Goal: Task Accomplishment & Management: Use online tool/utility

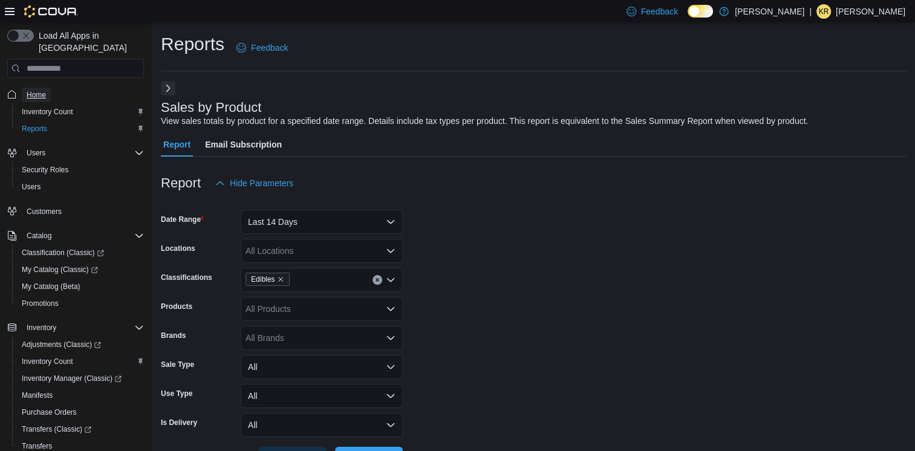
drag, startPoint x: 48, startPoint y: 82, endPoint x: 483, endPoint y: 184, distance: 446.3
click at [48, 88] on link "Home" at bounding box center [36, 95] width 29 height 15
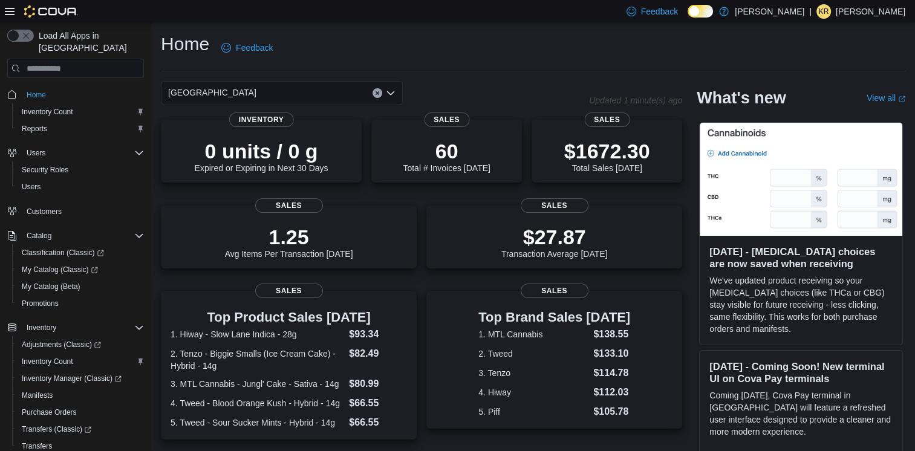
click at [317, 91] on div "[GEOGRAPHIC_DATA]" at bounding box center [282, 93] width 242 height 24
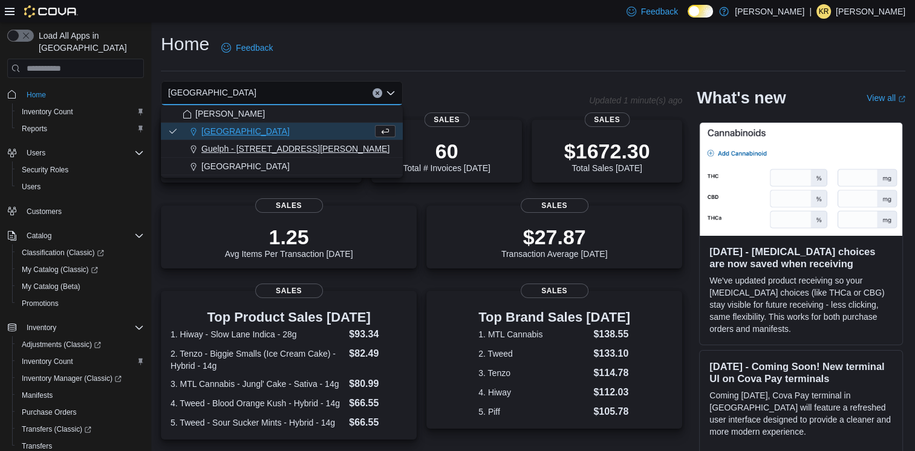
click at [284, 146] on span "Guelph - [STREET_ADDRESS][PERSON_NAME]" at bounding box center [295, 149] width 188 height 12
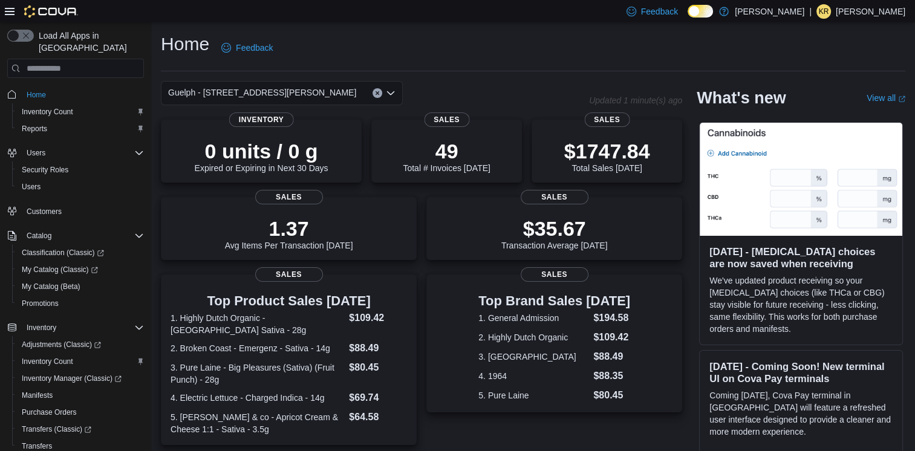
click at [286, 96] on div "Guelph - [STREET_ADDRESS][PERSON_NAME]" at bounding box center [282, 93] width 242 height 24
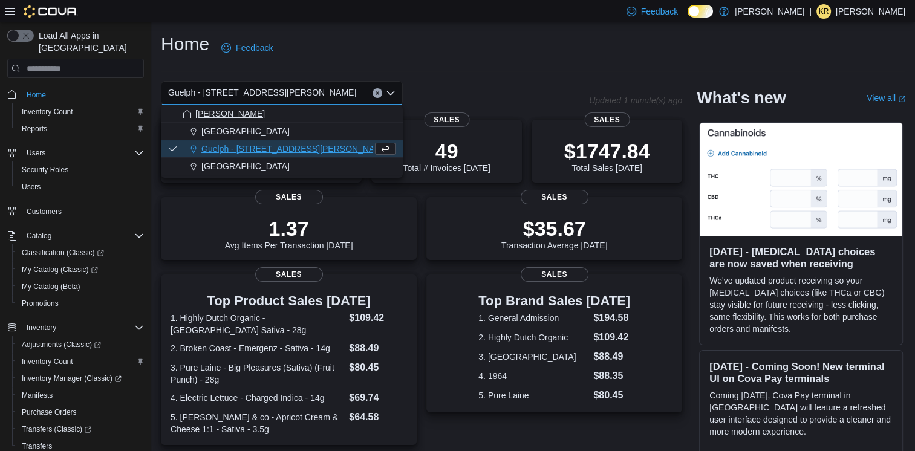
click at [288, 120] on div "[PERSON_NAME]" at bounding box center [289, 114] width 213 height 12
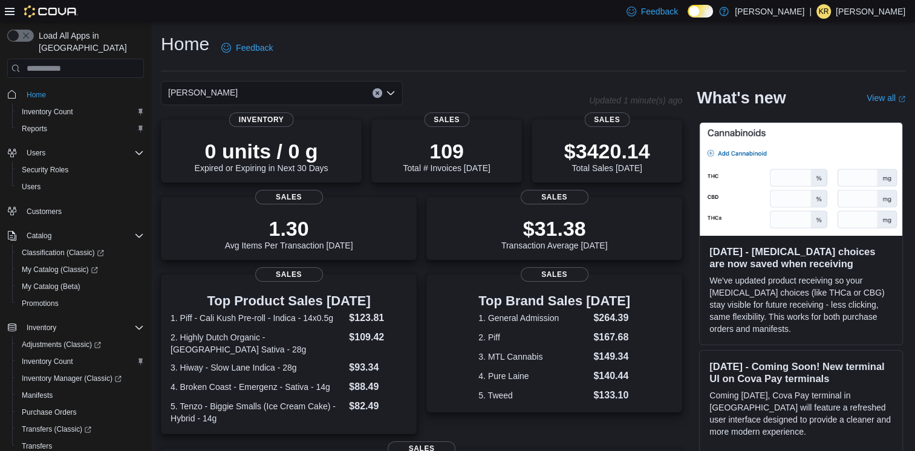
click at [298, 99] on div "Ronin Cannabis Combo box. Selected. Ronin Cannabis. Press Backspace to delete R…" at bounding box center [282, 93] width 242 height 24
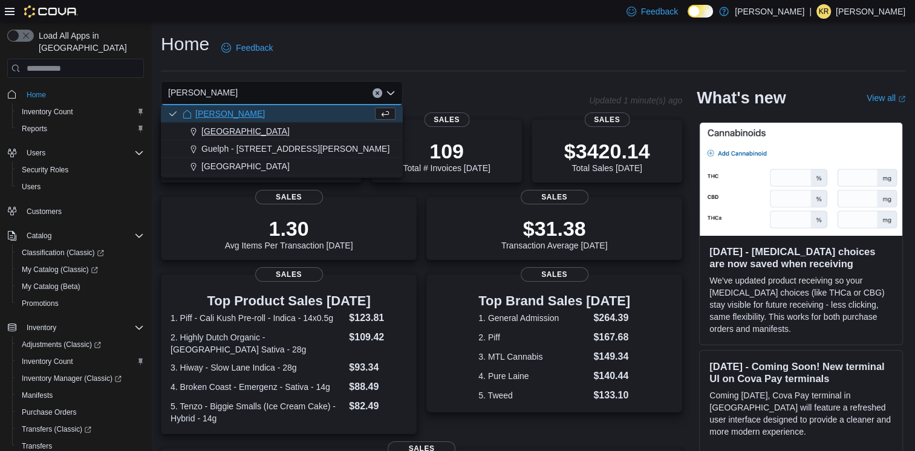
click at [288, 136] on div "[GEOGRAPHIC_DATA]" at bounding box center [289, 131] width 213 height 12
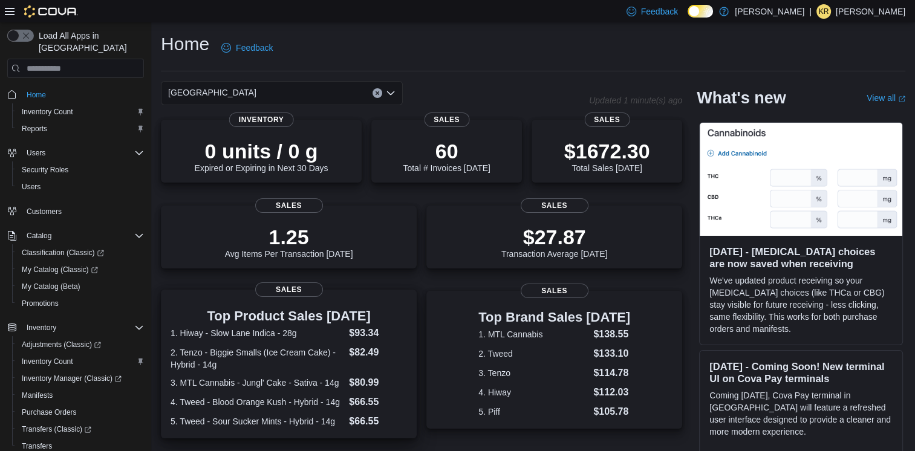
click at [268, 333] on dt "1. Hiway - Slow Lane Indica - 28g" at bounding box center [256, 333] width 173 height 12
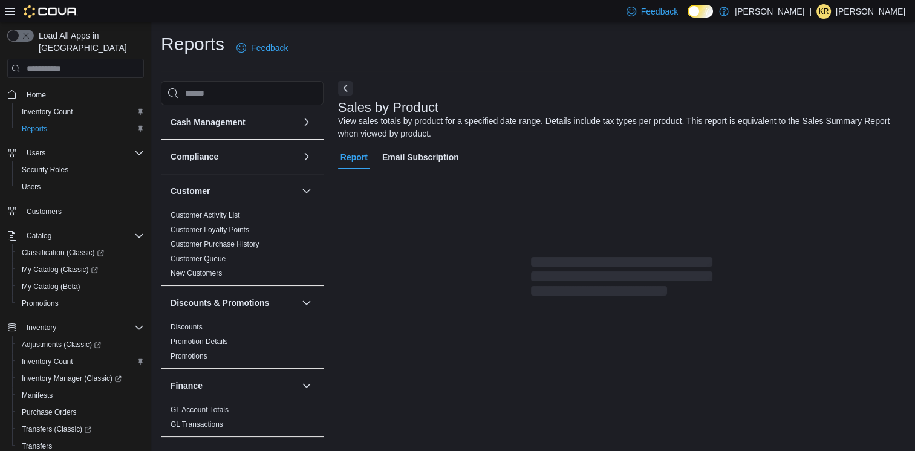
click at [344, 86] on button "Next" at bounding box center [345, 88] width 15 height 15
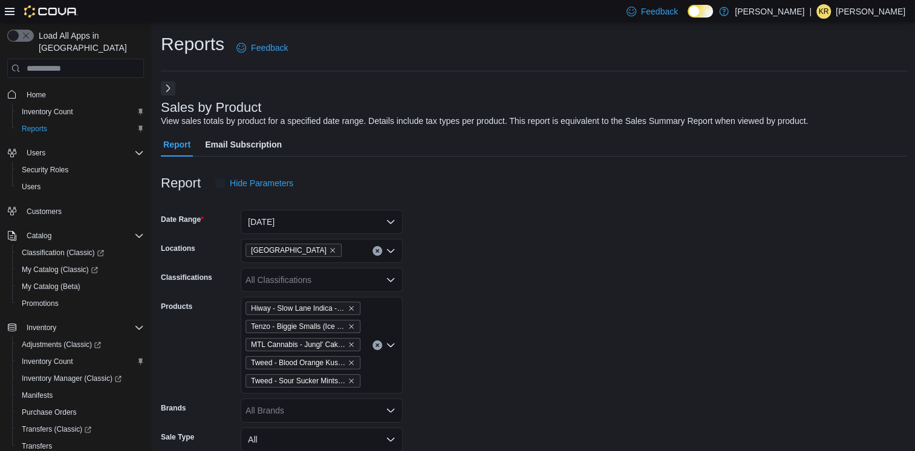
scroll to position [40, 0]
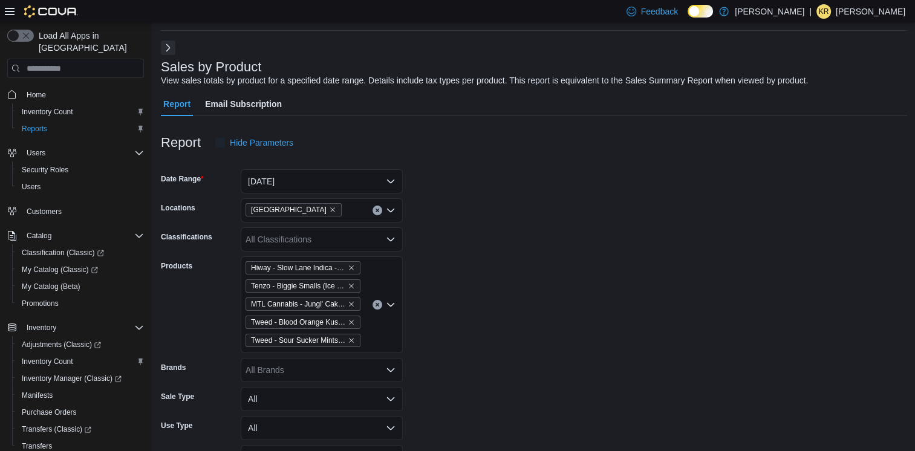
click at [375, 303] on icon "Clear input" at bounding box center [377, 304] width 5 height 5
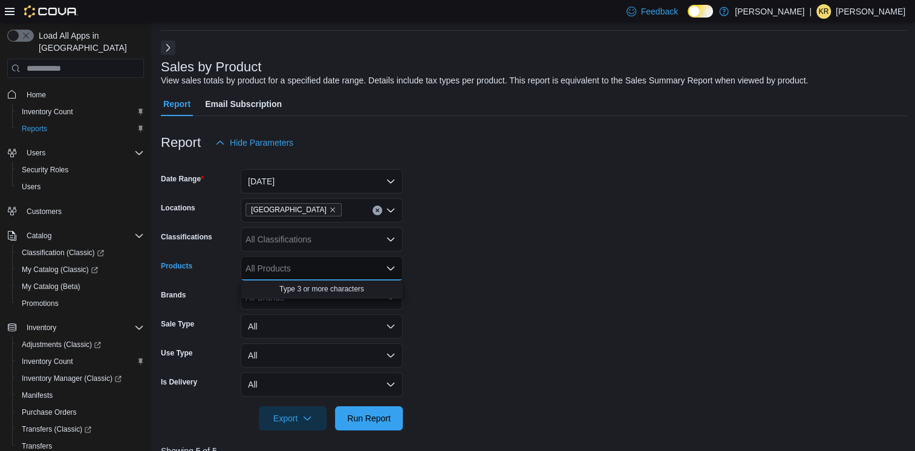
click at [322, 209] on div "[GEOGRAPHIC_DATA]" at bounding box center [322, 210] width 162 height 24
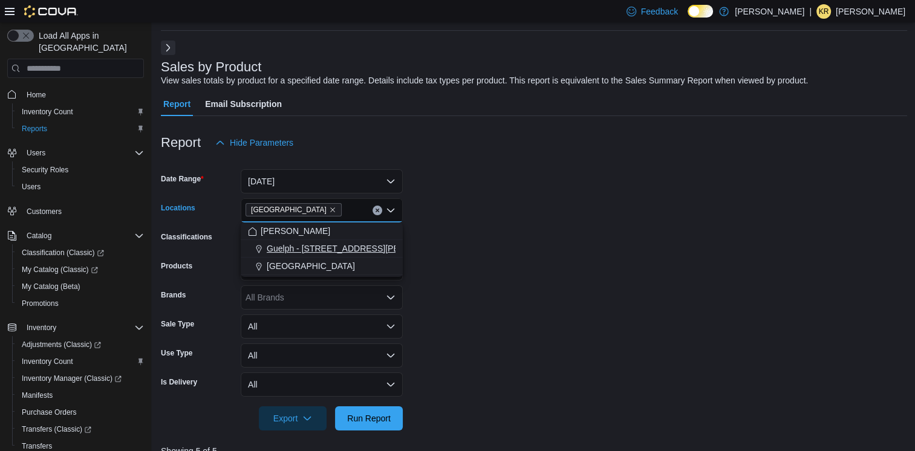
click at [293, 241] on button "Guelph - [STREET_ADDRESS][PERSON_NAME]" at bounding box center [322, 249] width 162 height 18
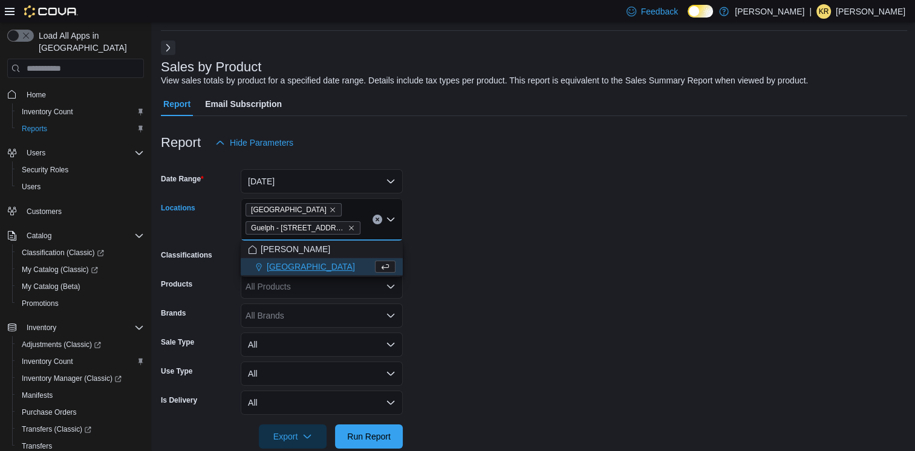
click at [448, 231] on form "Date Range [DATE] Locations [GEOGRAPHIC_DATA] [GEOGRAPHIC_DATA] - [STREET_ADDRE…" at bounding box center [534, 302] width 746 height 294
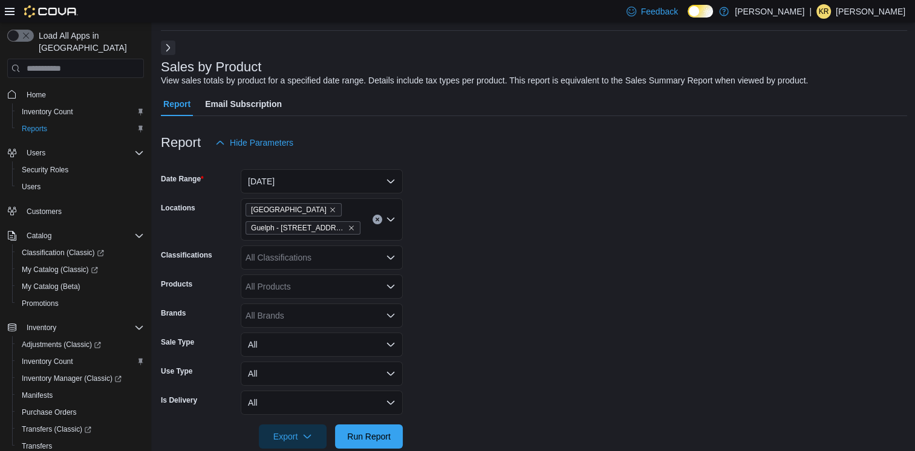
click at [279, 265] on div "All Classifications" at bounding box center [322, 257] width 162 height 24
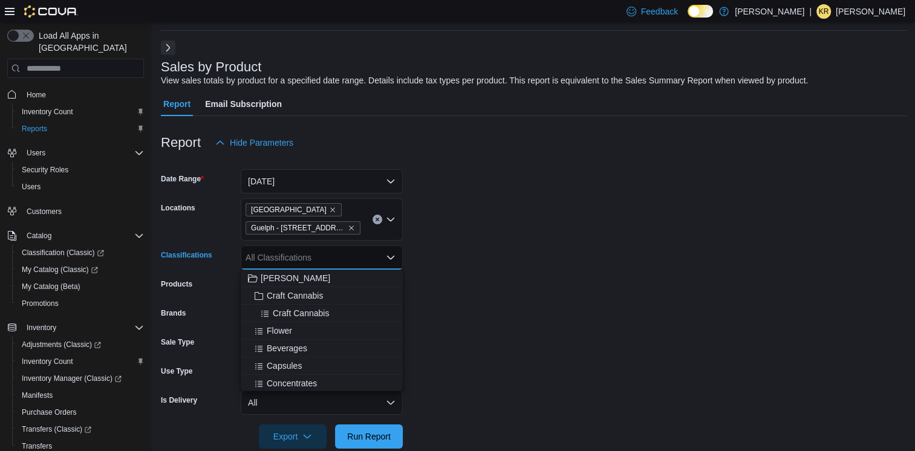
drag, startPoint x: 288, startPoint y: 329, endPoint x: 416, endPoint y: 313, distance: 129.7
click at [288, 329] on span "Flower" at bounding box center [279, 331] width 25 height 12
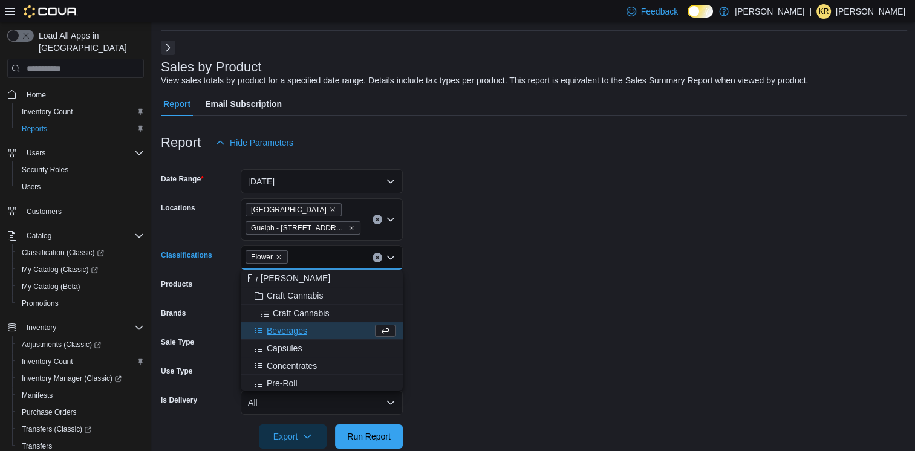
click at [543, 283] on form "Date Range [DATE] Locations [GEOGRAPHIC_DATA] [GEOGRAPHIC_DATA] - [STREET_ADDRE…" at bounding box center [534, 302] width 746 height 294
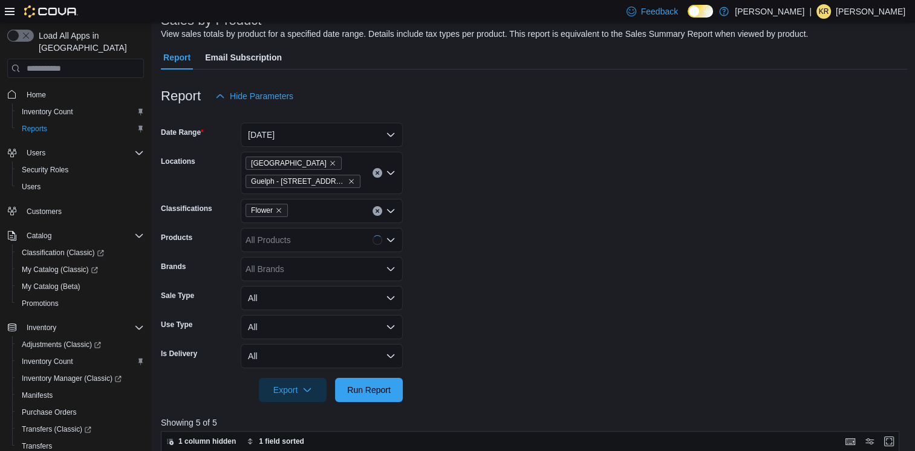
scroll to position [121, 0]
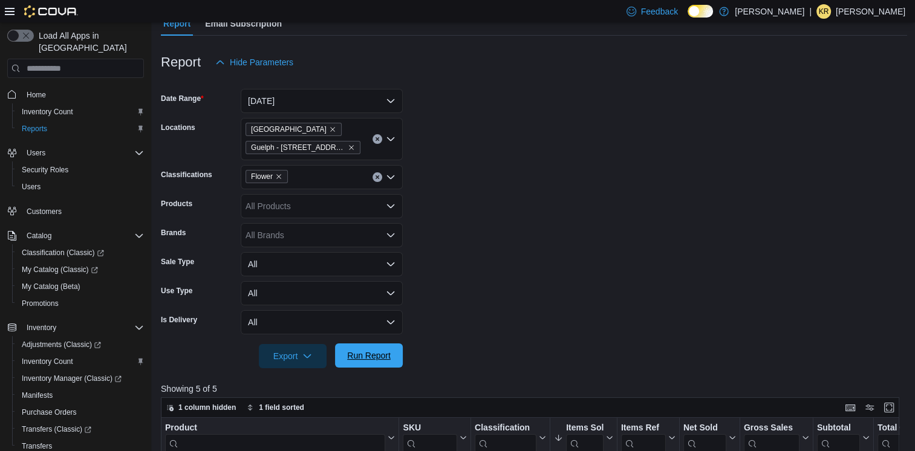
click at [374, 354] on span "Run Report" at bounding box center [369, 355] width 44 height 12
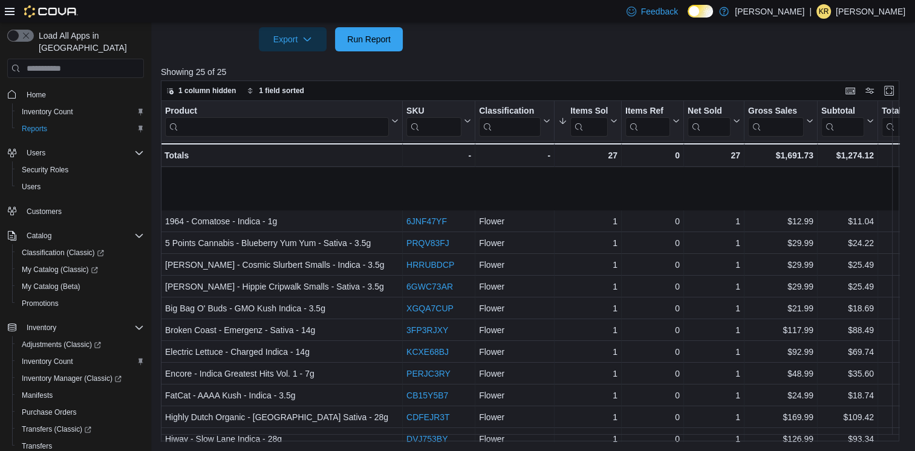
scroll to position [80, 0]
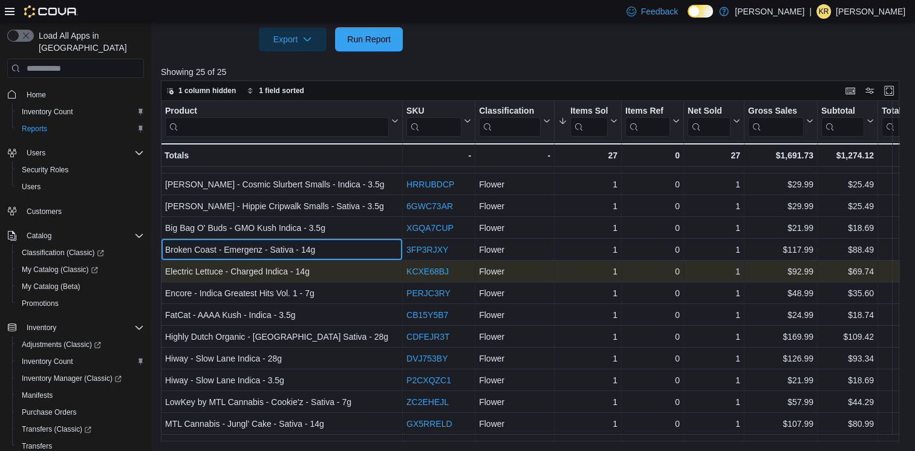
drag, startPoint x: 535, startPoint y: 237, endPoint x: 371, endPoint y: 260, distance: 166.0
click at [371, 260] on div "Product Click to view column header actions SKU Click to view column header act…" at bounding box center [785, 343] width 1248 height 644
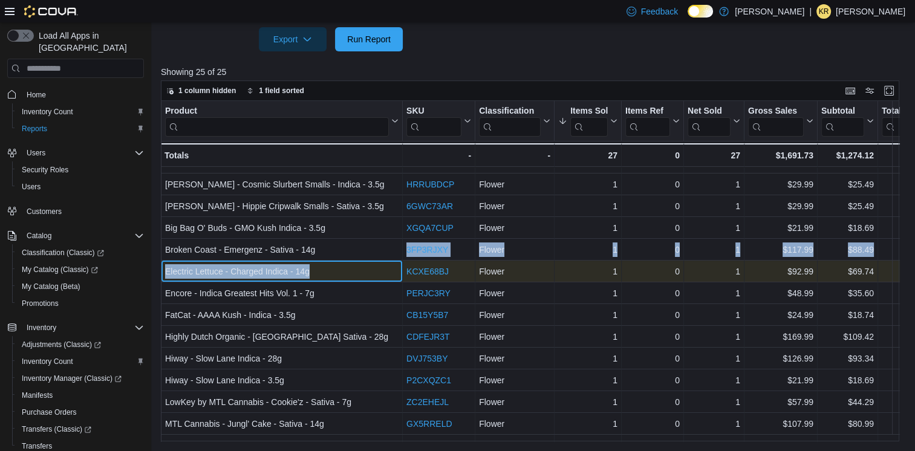
drag, startPoint x: 371, startPoint y: 260, endPoint x: 384, endPoint y: 279, distance: 23.0
click at [384, 279] on div "Electric Lettuce - Charged Indica - 14g - Product, column 1, row 9" at bounding box center [282, 272] width 242 height 22
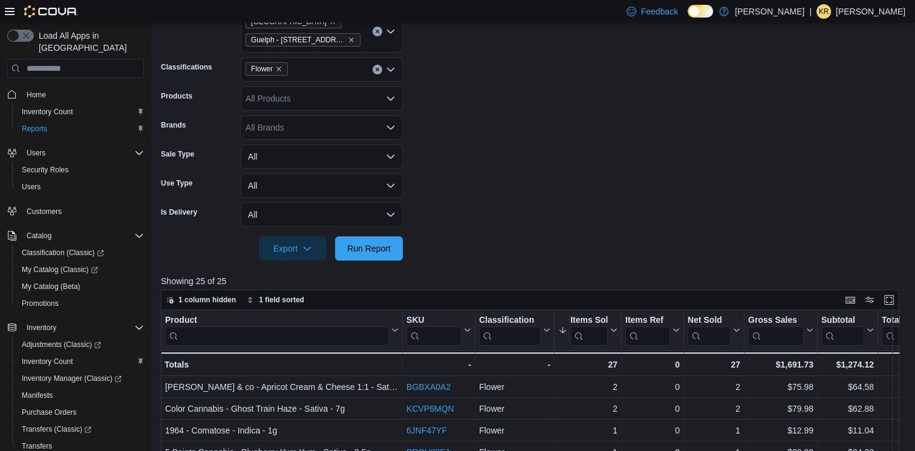
scroll to position [115, 0]
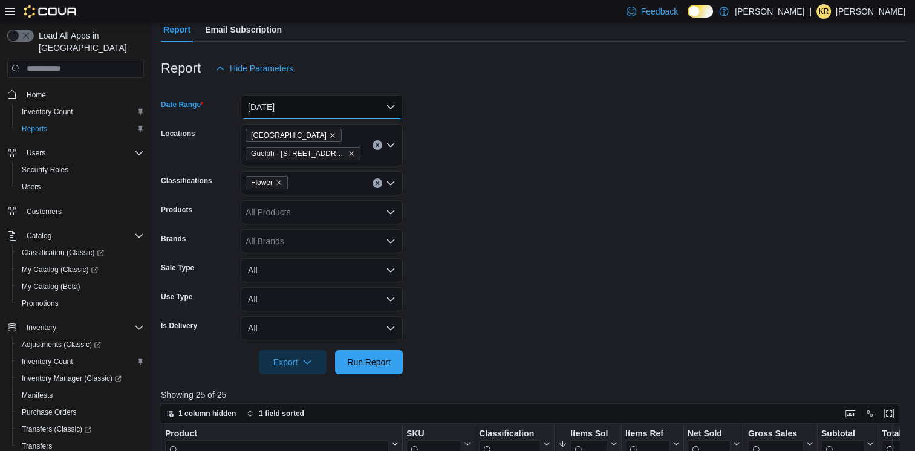
click at [306, 108] on button "[DATE]" at bounding box center [322, 107] width 162 height 24
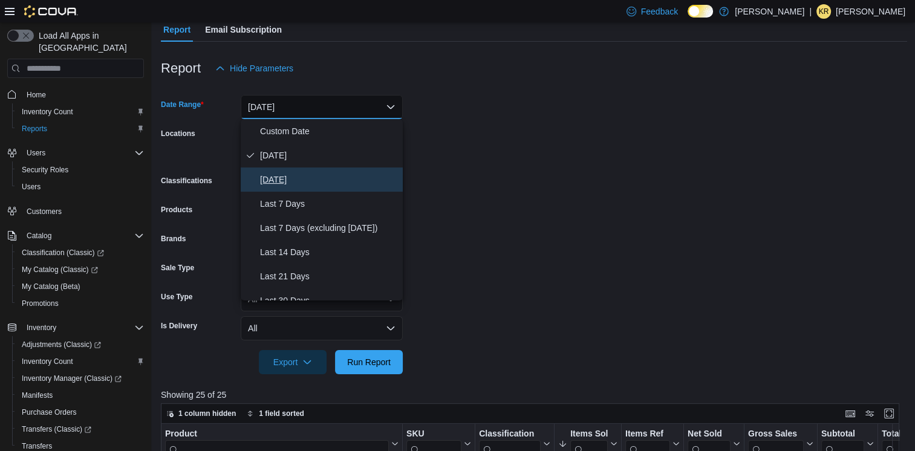
click at [289, 177] on span "[DATE]" at bounding box center [329, 179] width 138 height 15
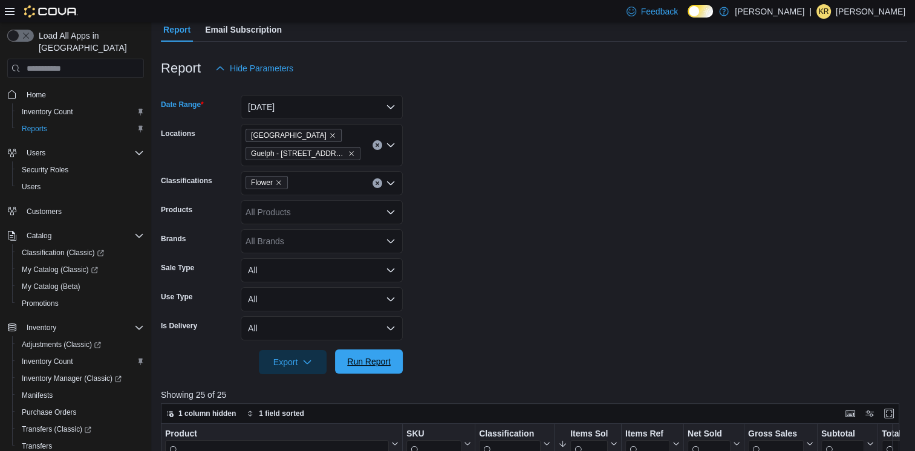
click at [374, 361] on span "Run Report" at bounding box center [369, 361] width 44 height 12
click at [522, 216] on form "Date Range [DATE] Locations [GEOGRAPHIC_DATA] Guelph - [STREET_ADDRESS][PERSON_…" at bounding box center [534, 227] width 746 height 294
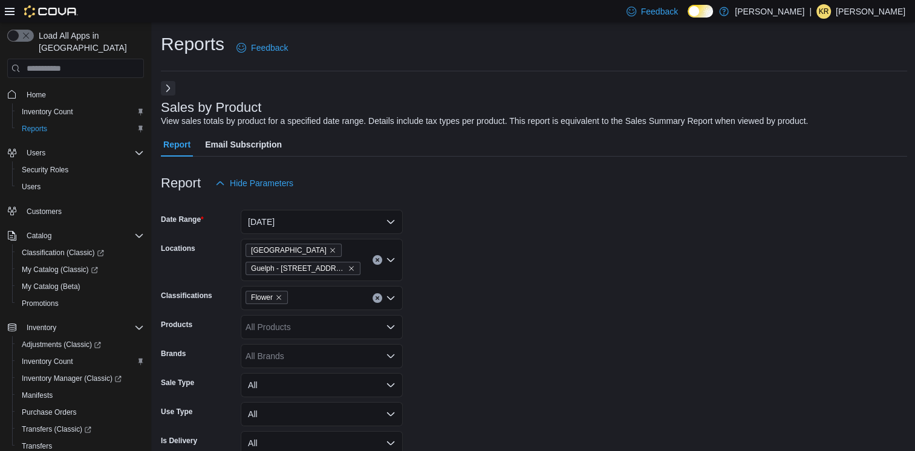
click at [568, 96] on div at bounding box center [534, 98] width 746 height 5
click at [39, 90] on span "Home" at bounding box center [36, 95] width 19 height 10
